Goal: Task Accomplishment & Management: Manage account settings

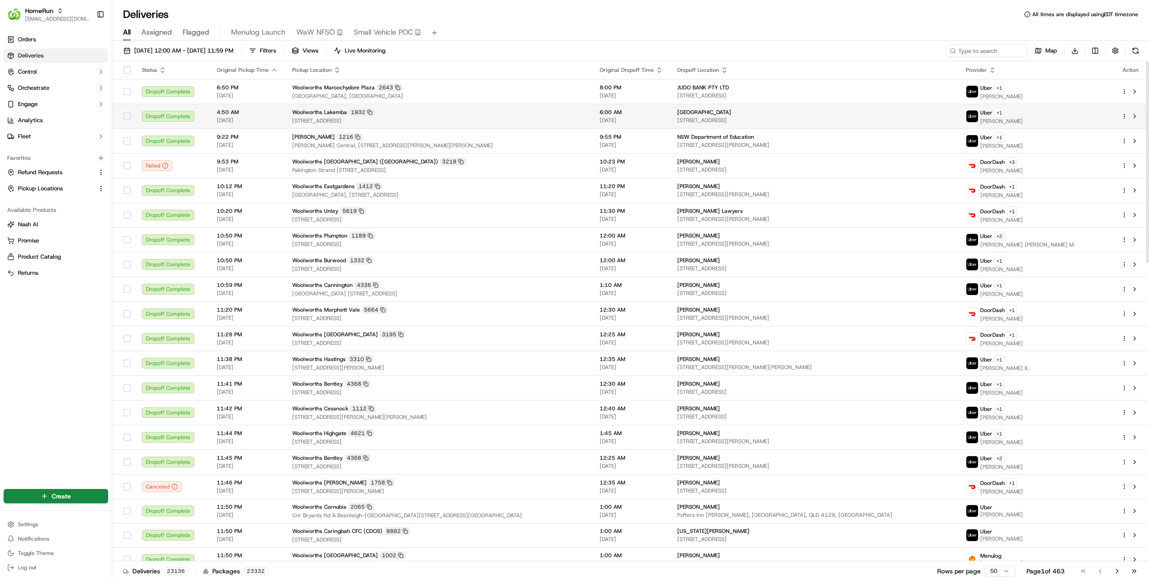
click at [540, 124] on span "[STREET_ADDRESS]" at bounding box center [438, 120] width 293 height 7
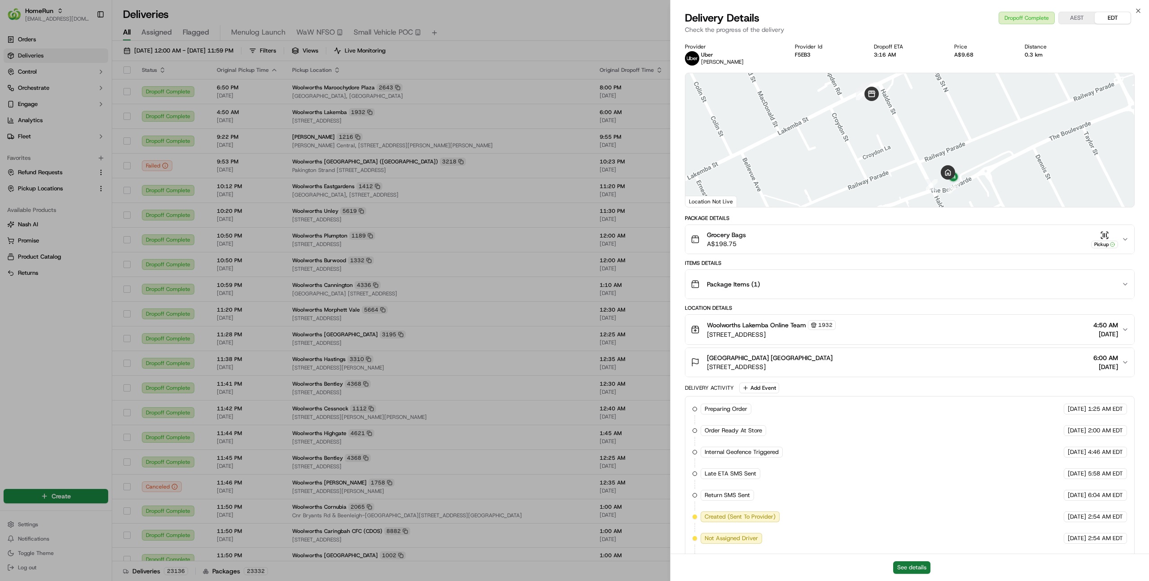
click at [918, 566] on button "See details" at bounding box center [911, 567] width 37 height 13
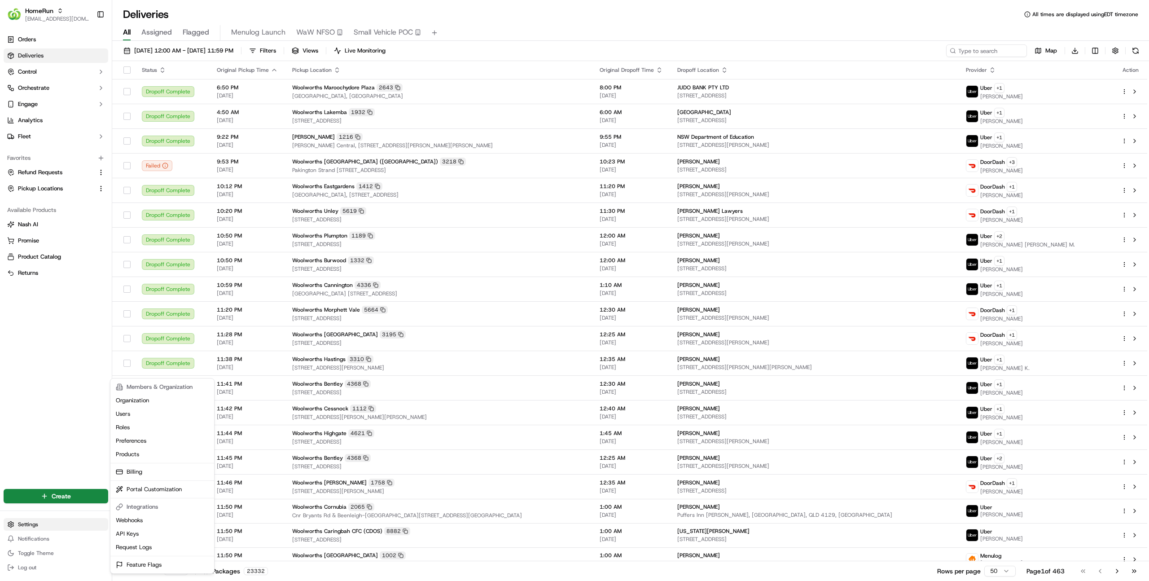
click at [28, 522] on html "HomeRun farooq@usenash.com Toggle Sidebar Orders Deliveries Control Orchestrate…" at bounding box center [574, 290] width 1149 height 581
click at [140, 526] on link "Webhooks" at bounding box center [162, 519] width 100 height 13
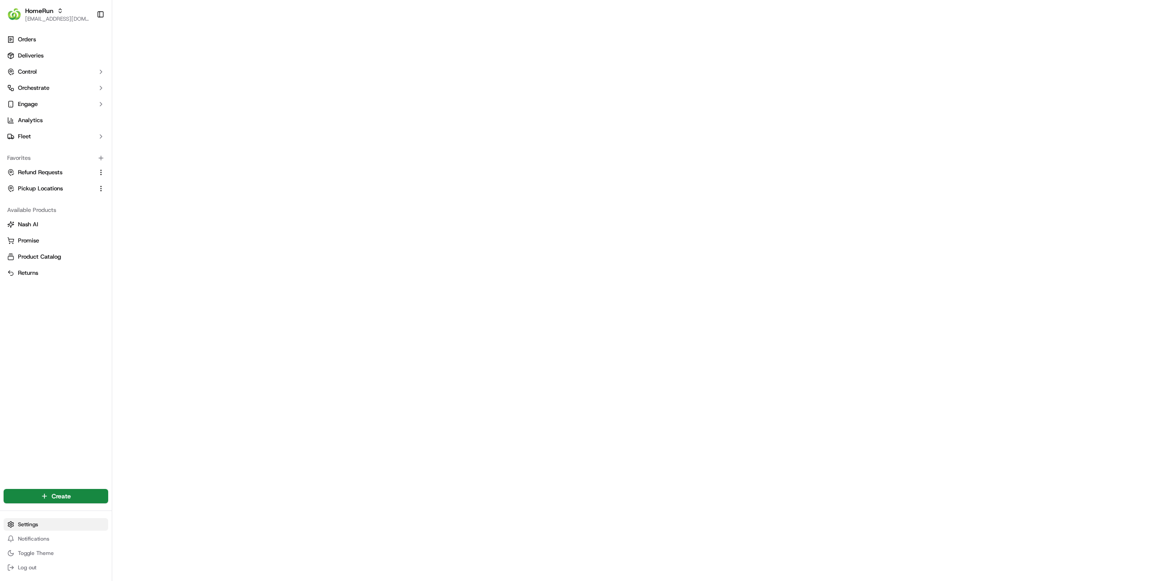
click at [31, 527] on html "HomeRun farooq@usenash.com Toggle Sidebar Orders Deliveries Control Orchestrate…" at bounding box center [574, 290] width 1149 height 581
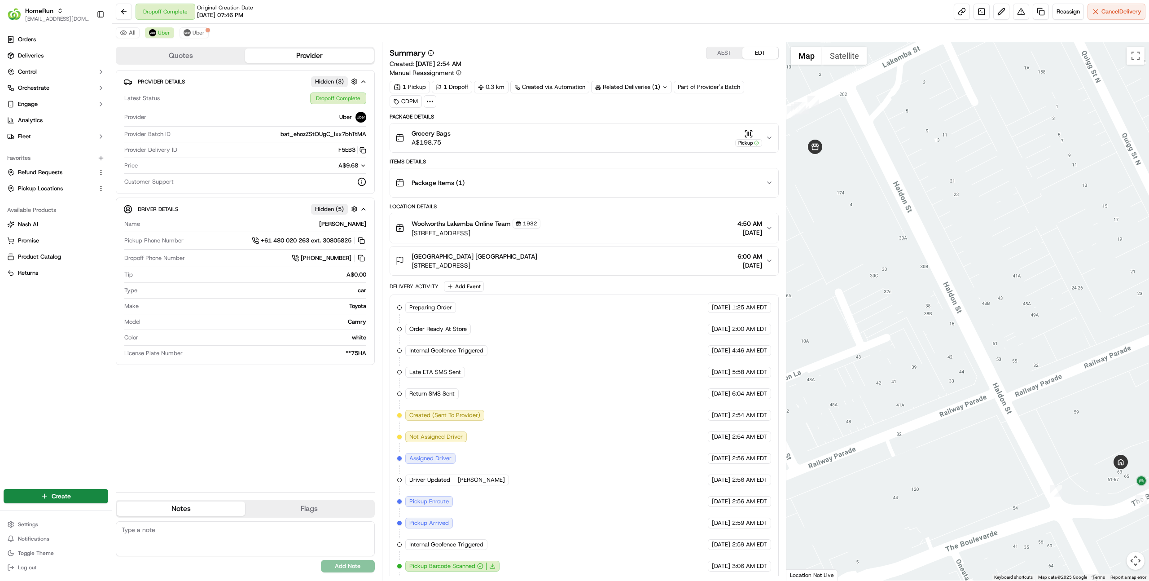
click at [320, 136] on span "bat_ehozZStOUgC_lxx7bhTtMA" at bounding box center [323, 134] width 86 height 8
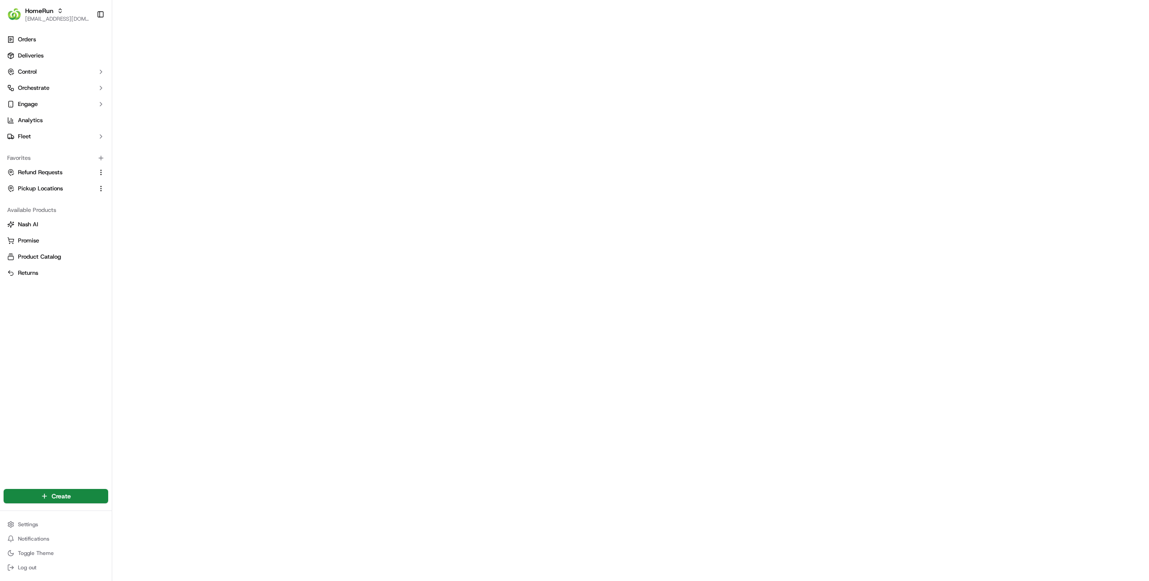
click at [68, 434] on div "Orders Deliveries Control Orchestrate Engage Analytics Fleet Favorites Refund R…" at bounding box center [56, 254] width 112 height 451
click at [39, 568] on button "Log out" at bounding box center [56, 567] width 105 height 13
